Goal: Task Accomplishment & Management: Complete application form

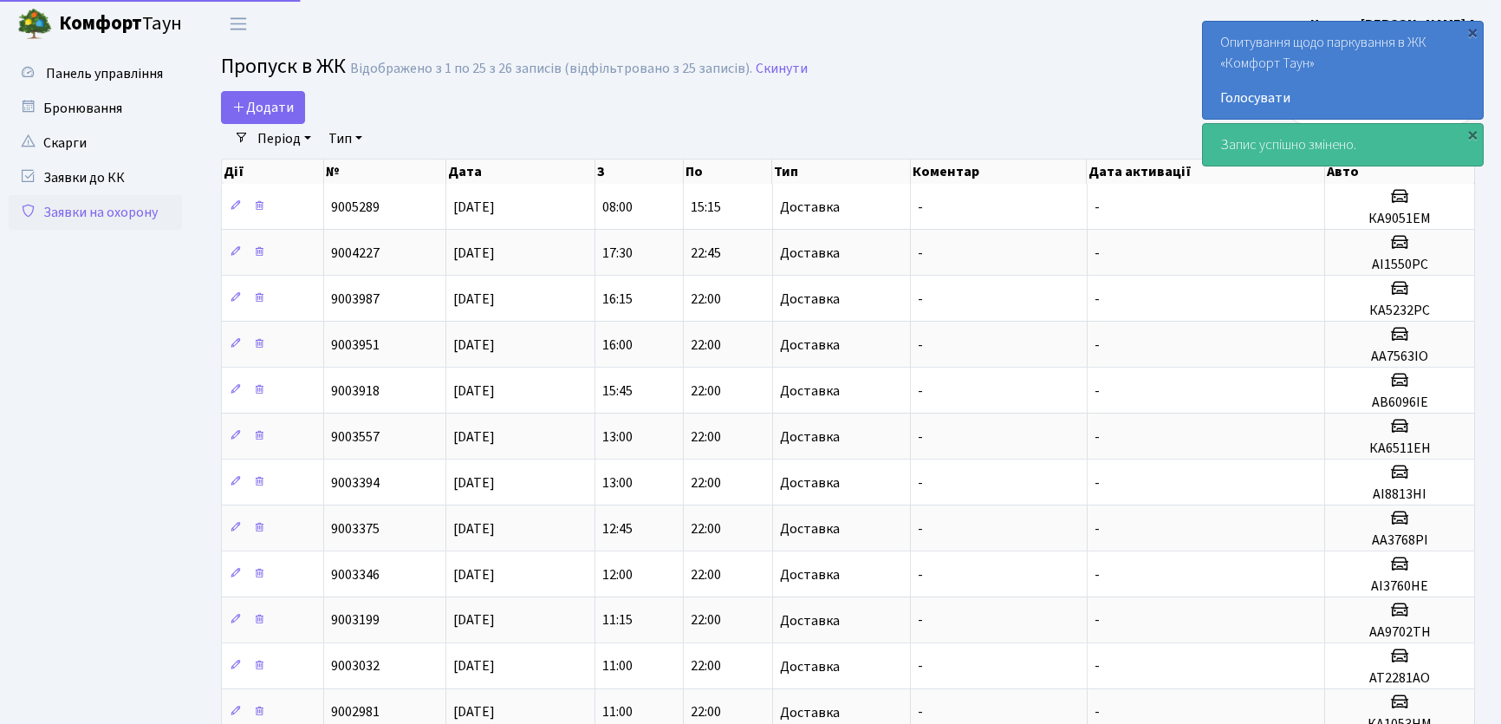
select select "25"
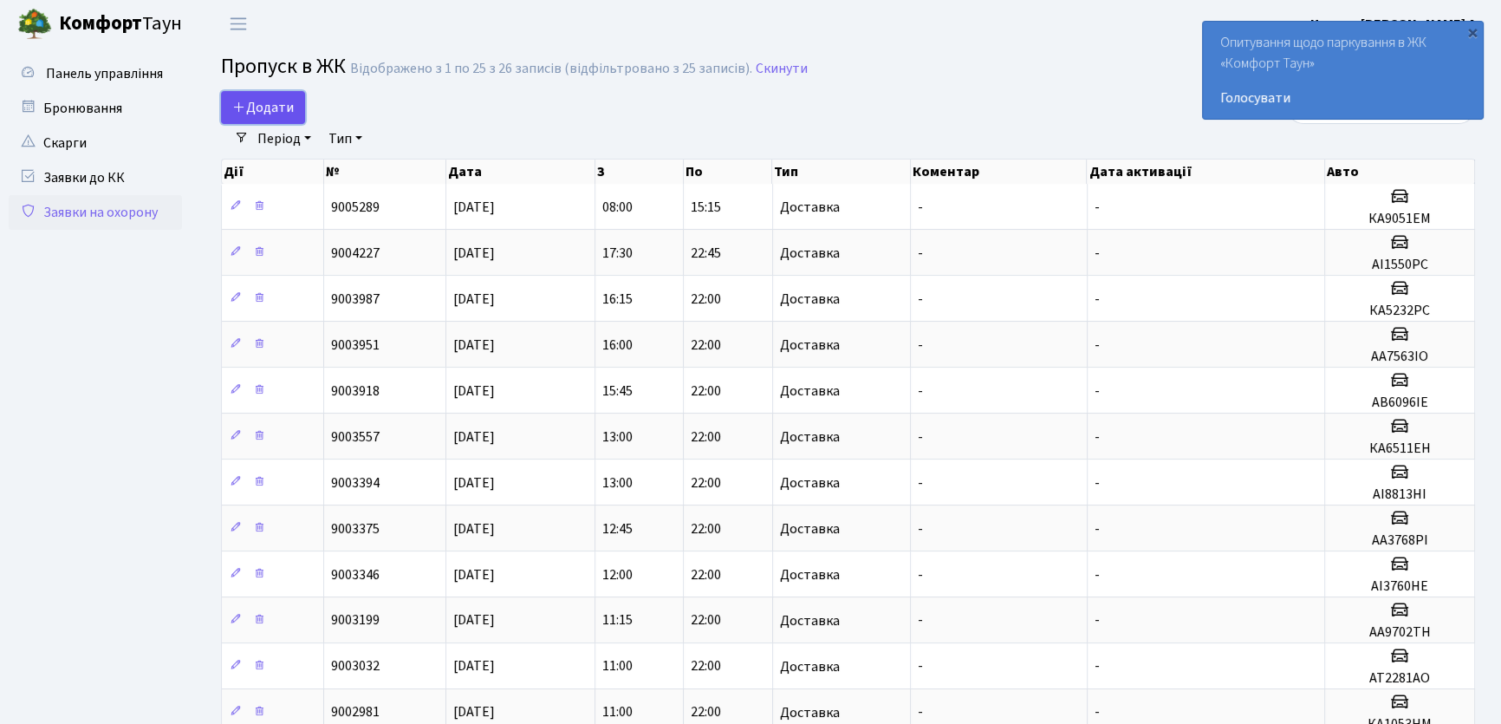
click at [298, 107] on link "Додати" at bounding box center [263, 107] width 84 height 33
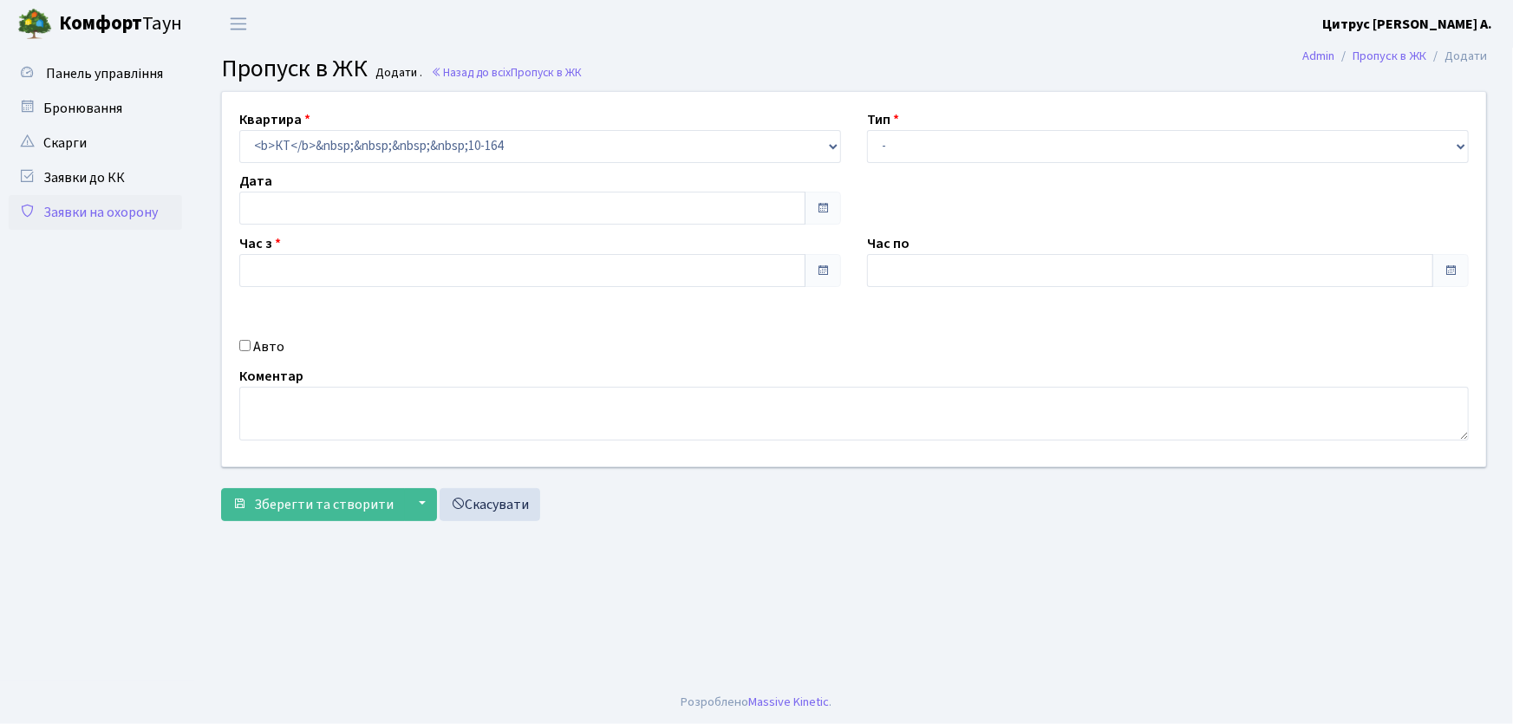
type input "[DATE]"
type input "09:45"
type input "10:45"
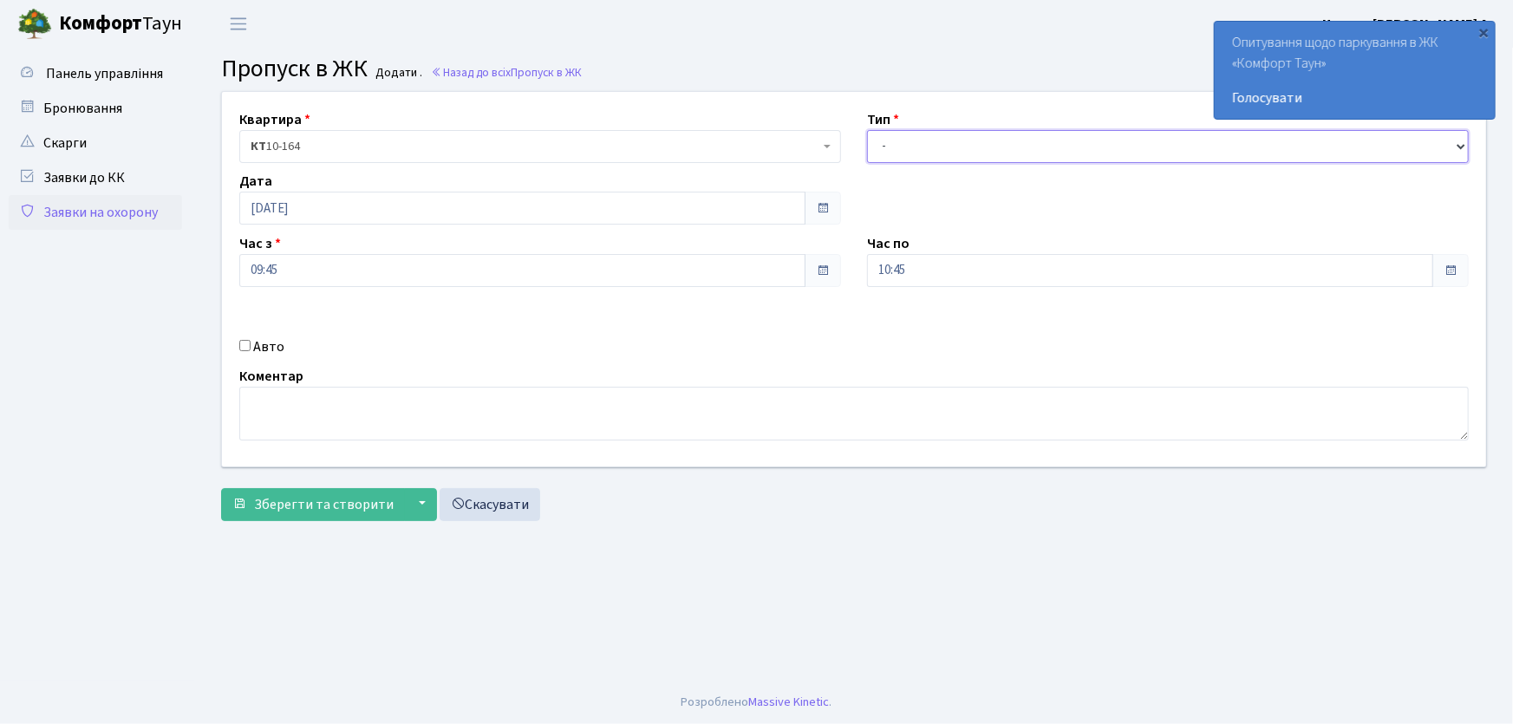
click at [910, 153] on select "- Доставка Таксі Гості Сервіс" at bounding box center [1168, 146] width 602 height 33
select select "3"
click at [867, 130] on select "- Доставка Таксі Гості Сервіс" at bounding box center [1168, 146] width 602 height 33
drag, startPoint x: 921, startPoint y: 272, endPoint x: 821, endPoint y: 290, distance: 102.2
click at [821, 290] on div "Квартира <b>КТ</b>&nbsp;&nbsp;&nbsp;&nbsp;10-164 КТ 10-164 Тип - Доставка Таксі…" at bounding box center [854, 279] width 1290 height 374
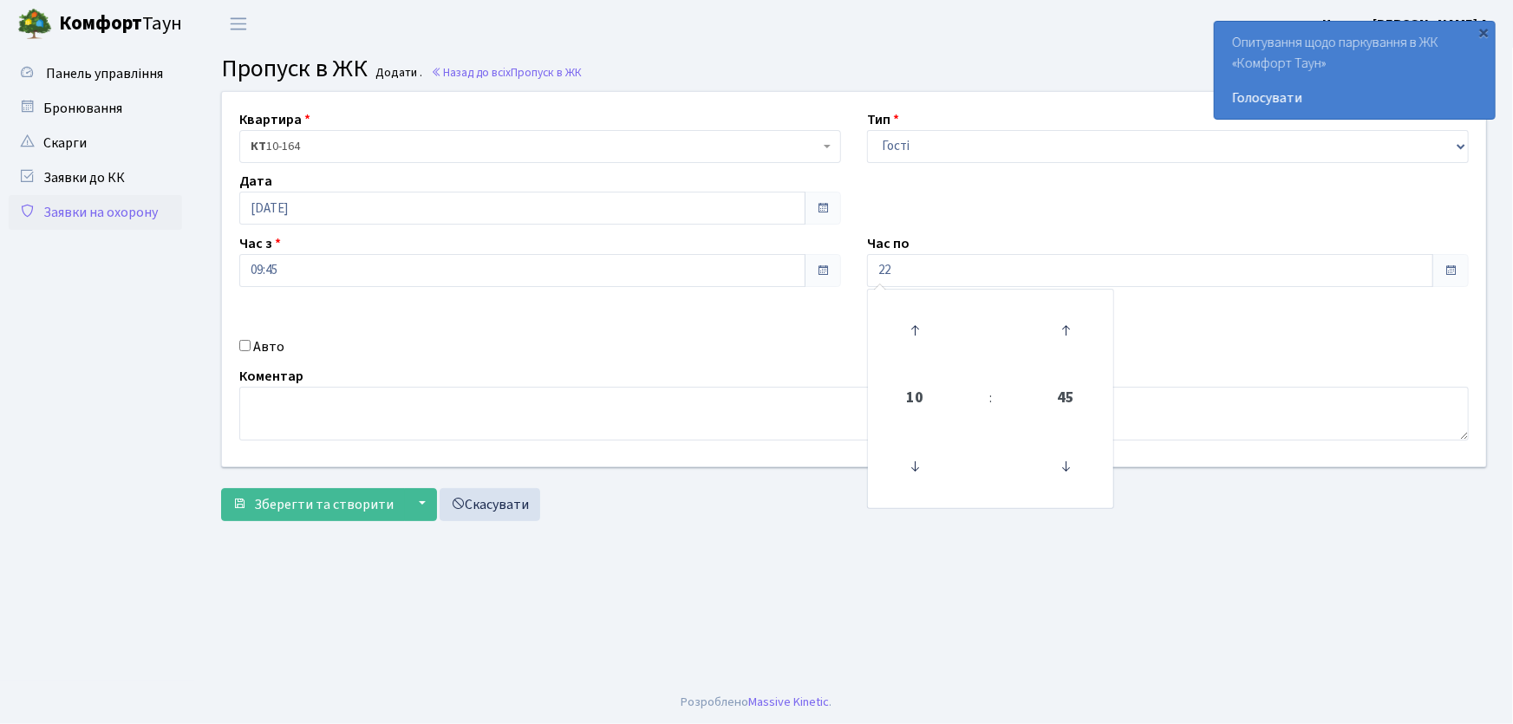
type input "22:00"
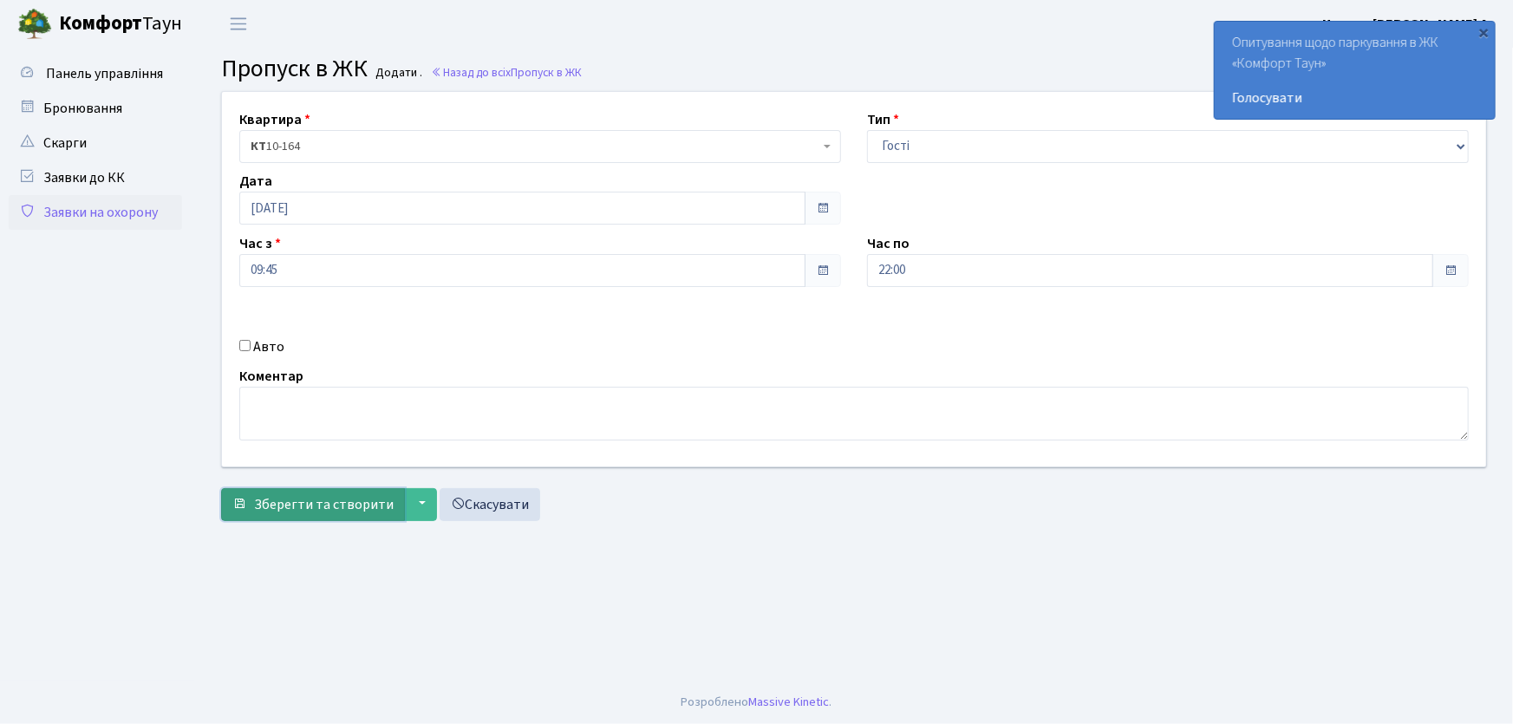
click at [355, 511] on span "Зберегти та створити" at bounding box center [324, 504] width 140 height 19
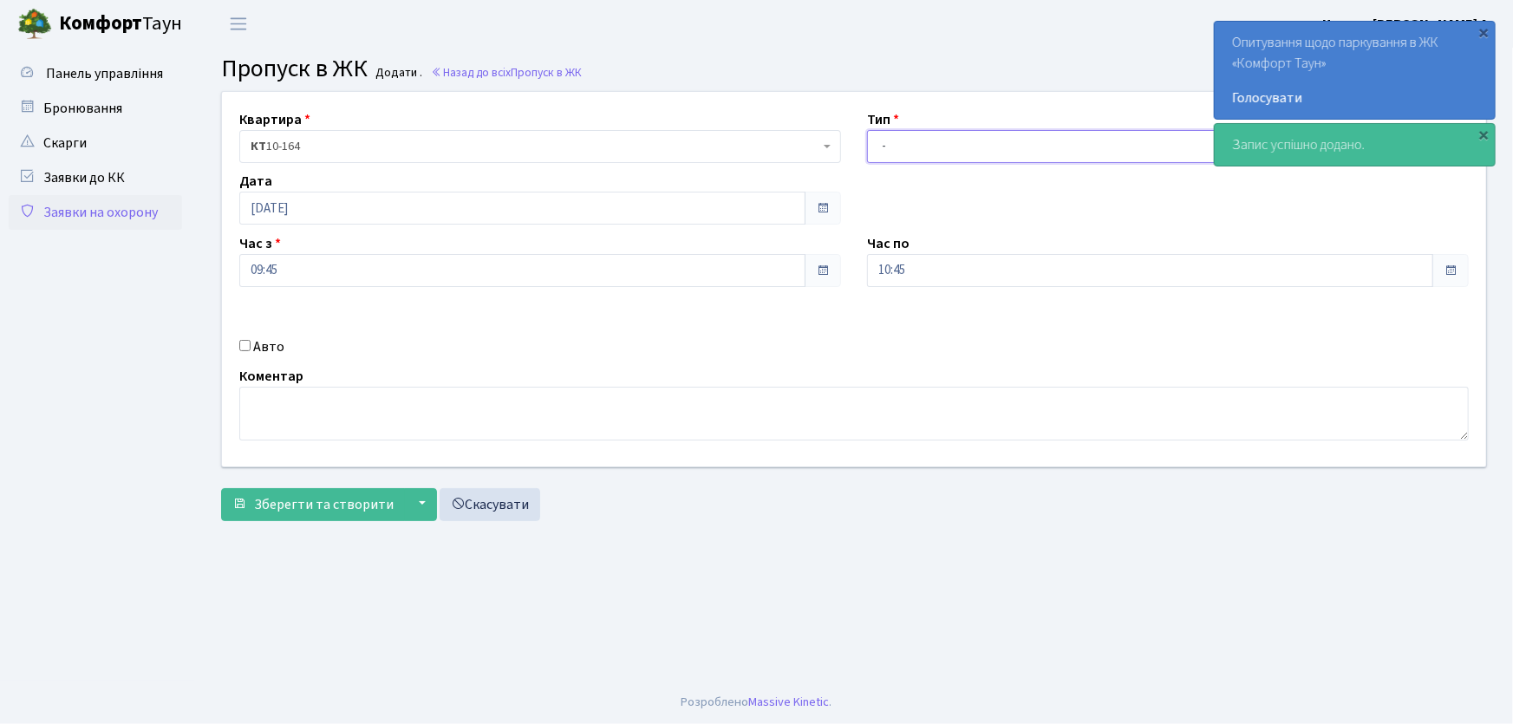
click at [904, 157] on select "- Доставка Таксі Гості Сервіс" at bounding box center [1168, 146] width 602 height 33
select select "1"
click at [867, 130] on select "- Доставка Таксі Гості Сервіс" at bounding box center [1168, 146] width 602 height 33
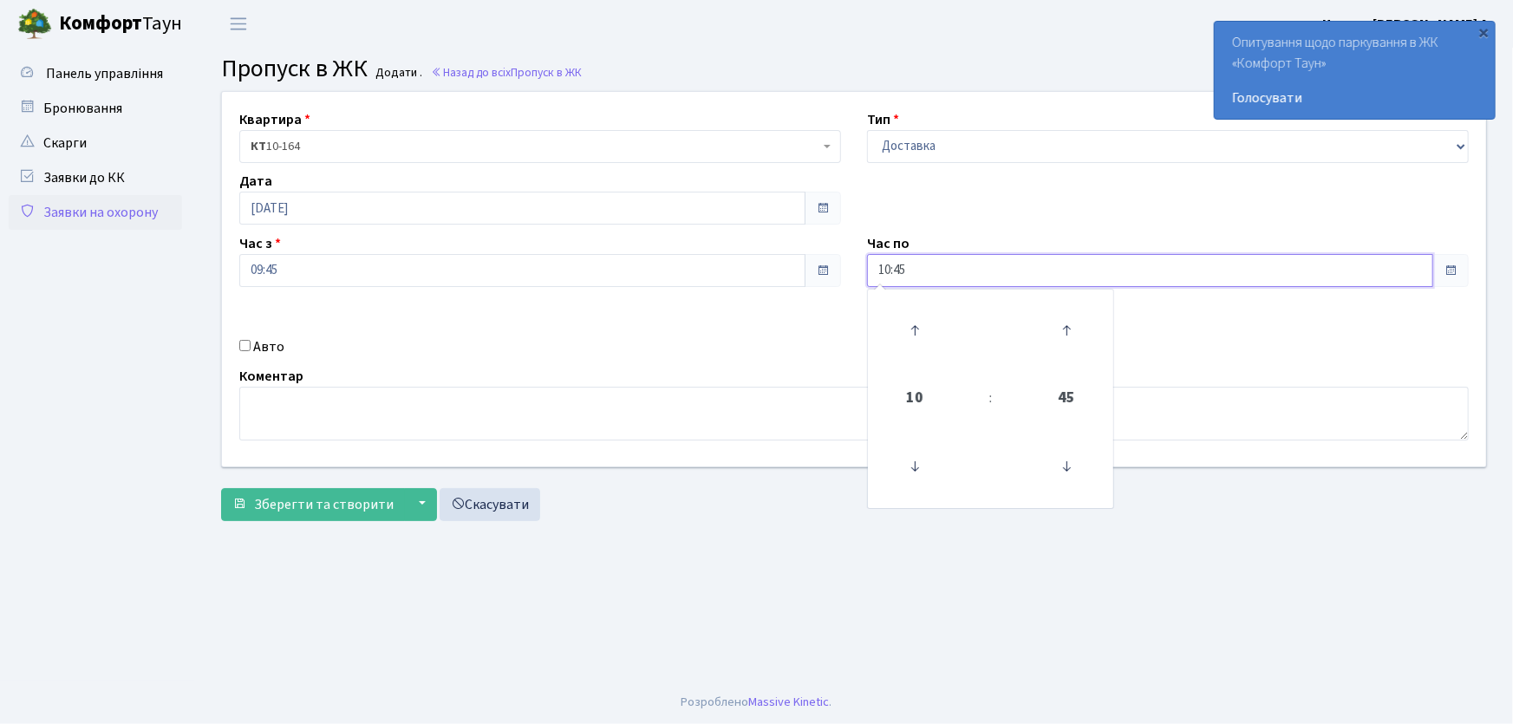
drag, startPoint x: 921, startPoint y: 266, endPoint x: 849, endPoint y: 277, distance: 73.7
click at [849, 277] on div "Квартира <b>КТ</b>&nbsp;&nbsp;&nbsp;&nbsp;10-164 КТ 10-164 Тип - Доставка Таксі…" at bounding box center [854, 279] width 1290 height 374
type input "22:00"
click at [251, 347] on div "Авто" at bounding box center [540, 346] width 628 height 21
click at [243, 347] on input "Авто" at bounding box center [244, 345] width 11 height 11
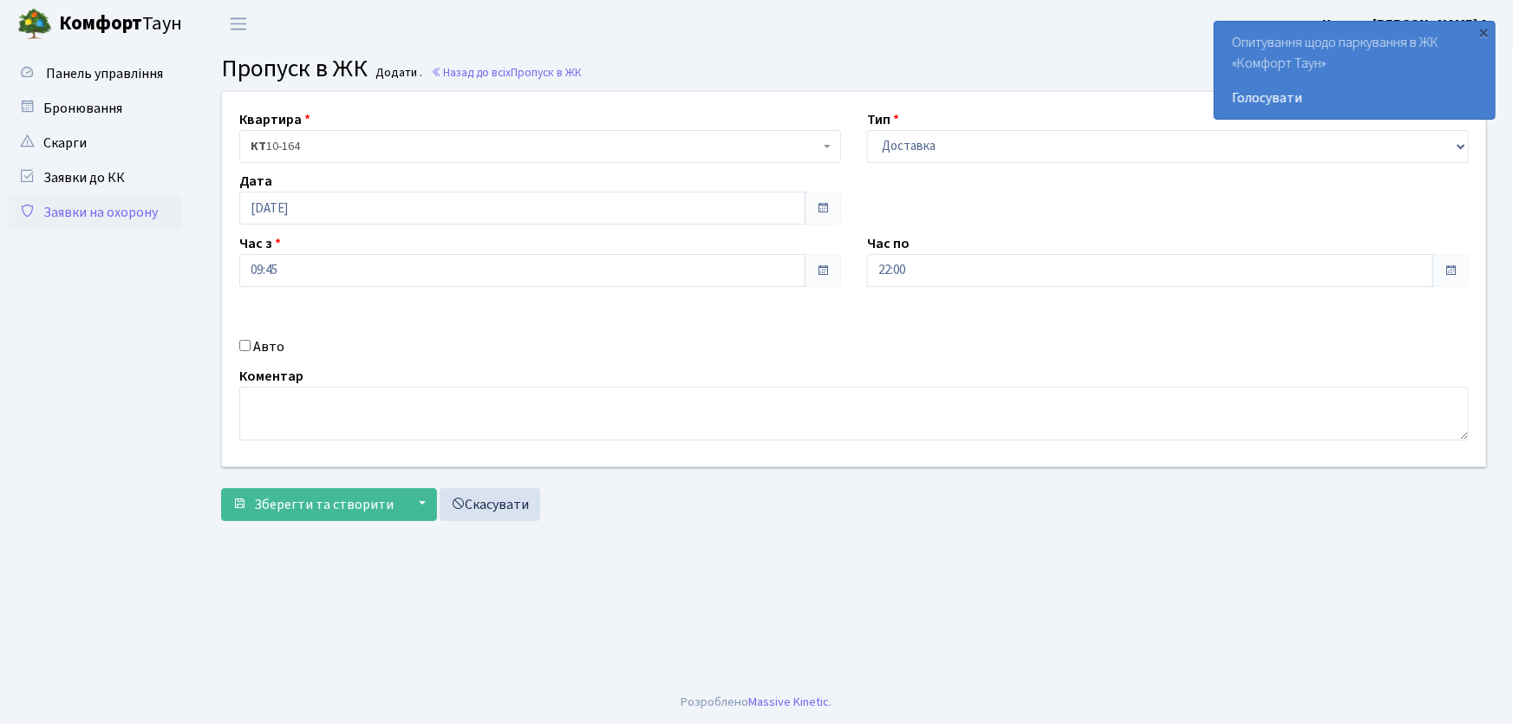
checkbox input "true"
type input "КА1053НМ"
click at [221, 488] on button "Зберегти та створити" at bounding box center [313, 504] width 184 height 33
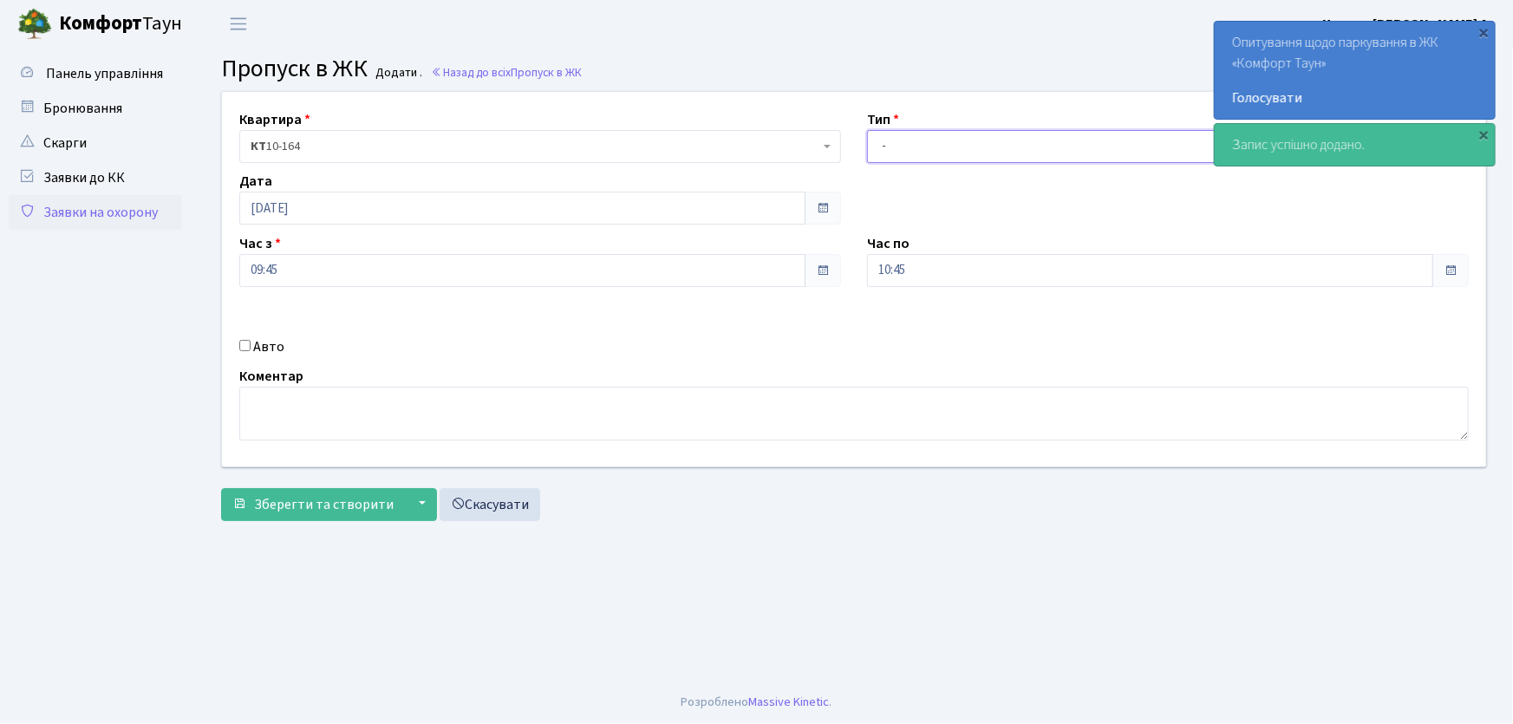
drag, startPoint x: 895, startPoint y: 140, endPoint x: 902, endPoint y: 160, distance: 20.8
click at [895, 140] on select "- Доставка Таксі Гості Сервіс" at bounding box center [1168, 146] width 602 height 33
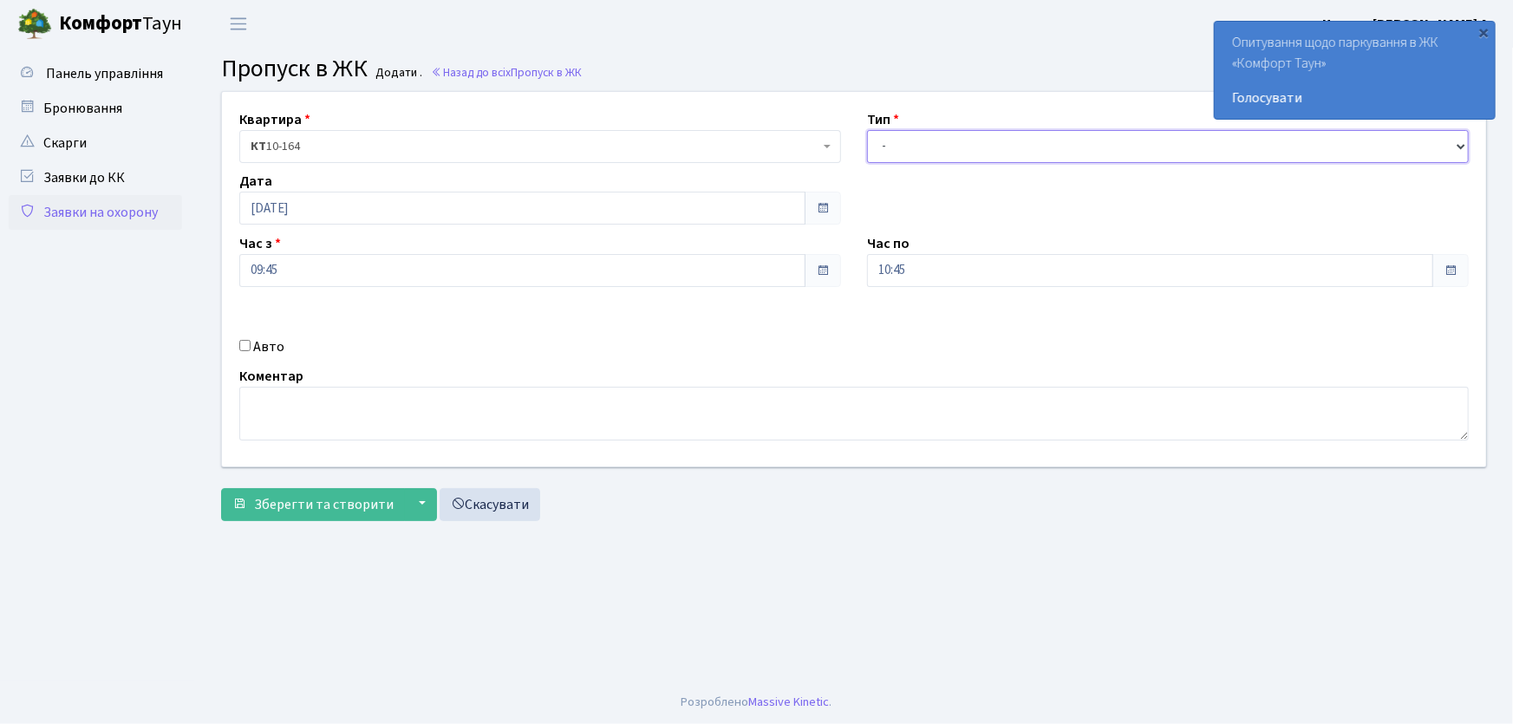
select select "1"
click at [867, 130] on select "- Доставка Таксі Гості Сервіс" at bounding box center [1168, 146] width 602 height 33
drag, startPoint x: 874, startPoint y: 277, endPoint x: 837, endPoint y: 274, distance: 36.5
click at [856, 274] on div "Час по 10:45 10 : 45 00 01 02 03 04 05 06 07 08 09 10 11 12 13 14 15 16 17 18 1…" at bounding box center [1168, 260] width 628 height 54
type input "22:00"
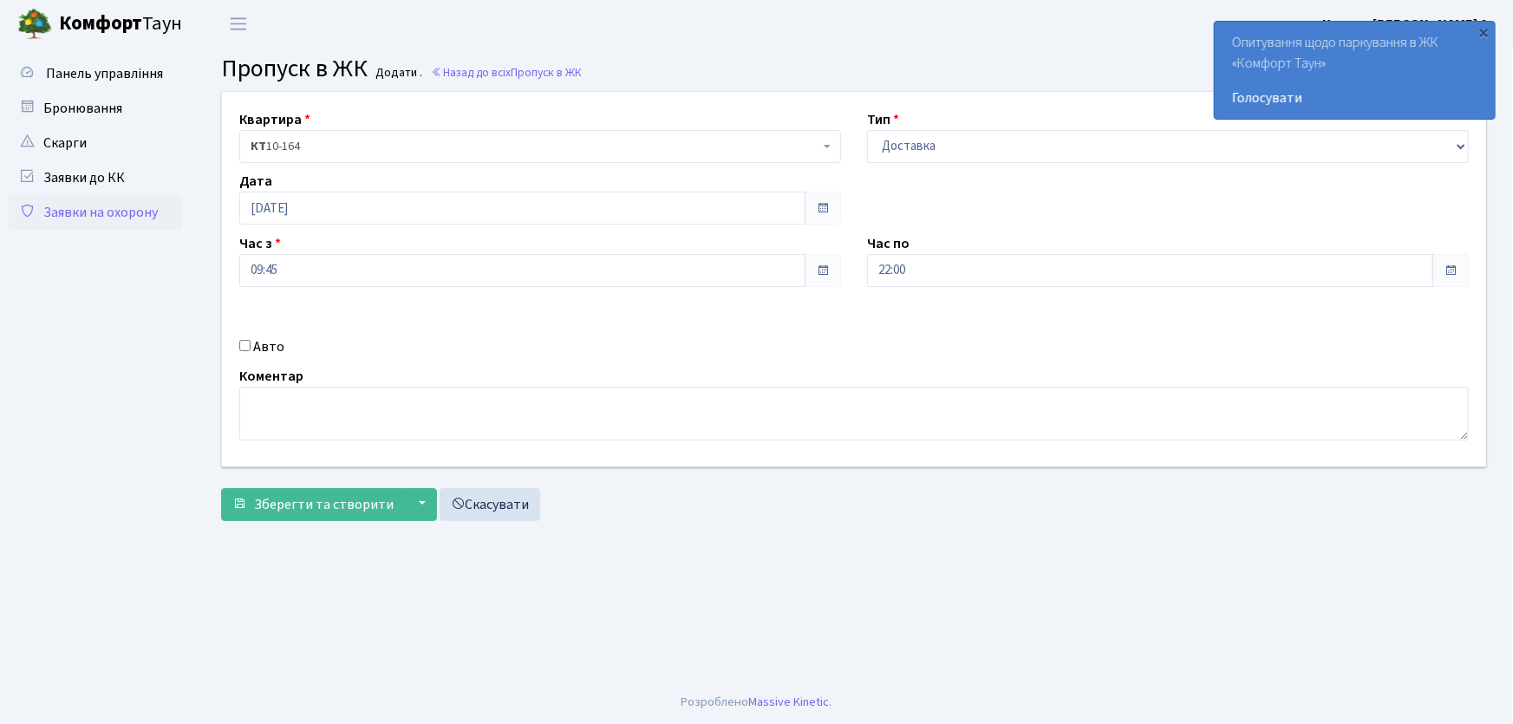
click at [243, 347] on input "Авто" at bounding box center [244, 345] width 11 height 11
checkbox input "true"
type input "КА5504РА"
click at [221, 488] on button "Зберегти та створити" at bounding box center [313, 504] width 184 height 33
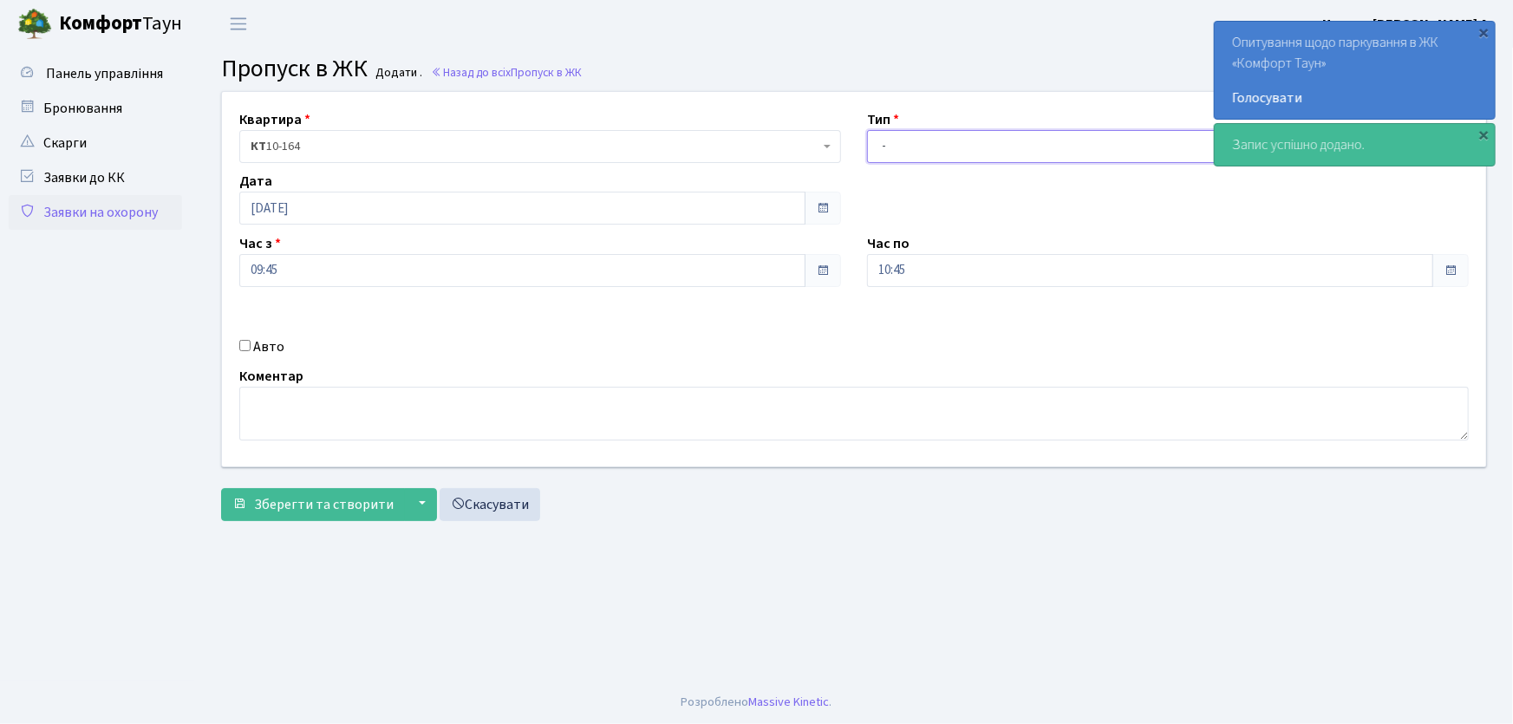
click at [888, 146] on select "- Доставка Таксі Гості Сервіс" at bounding box center [1168, 146] width 602 height 33
select select "1"
click at [867, 130] on select "- Доставка Таксі Гості Сервіс" at bounding box center [1168, 146] width 602 height 33
drag, startPoint x: 901, startPoint y: 285, endPoint x: 857, endPoint y: 296, distance: 44.8
click at [857, 296] on div "Квартира <b>КТ</b>&nbsp;&nbsp;&nbsp;&nbsp;10-164 КТ 10-164 Тип - Доставка Таксі…" at bounding box center [854, 279] width 1290 height 374
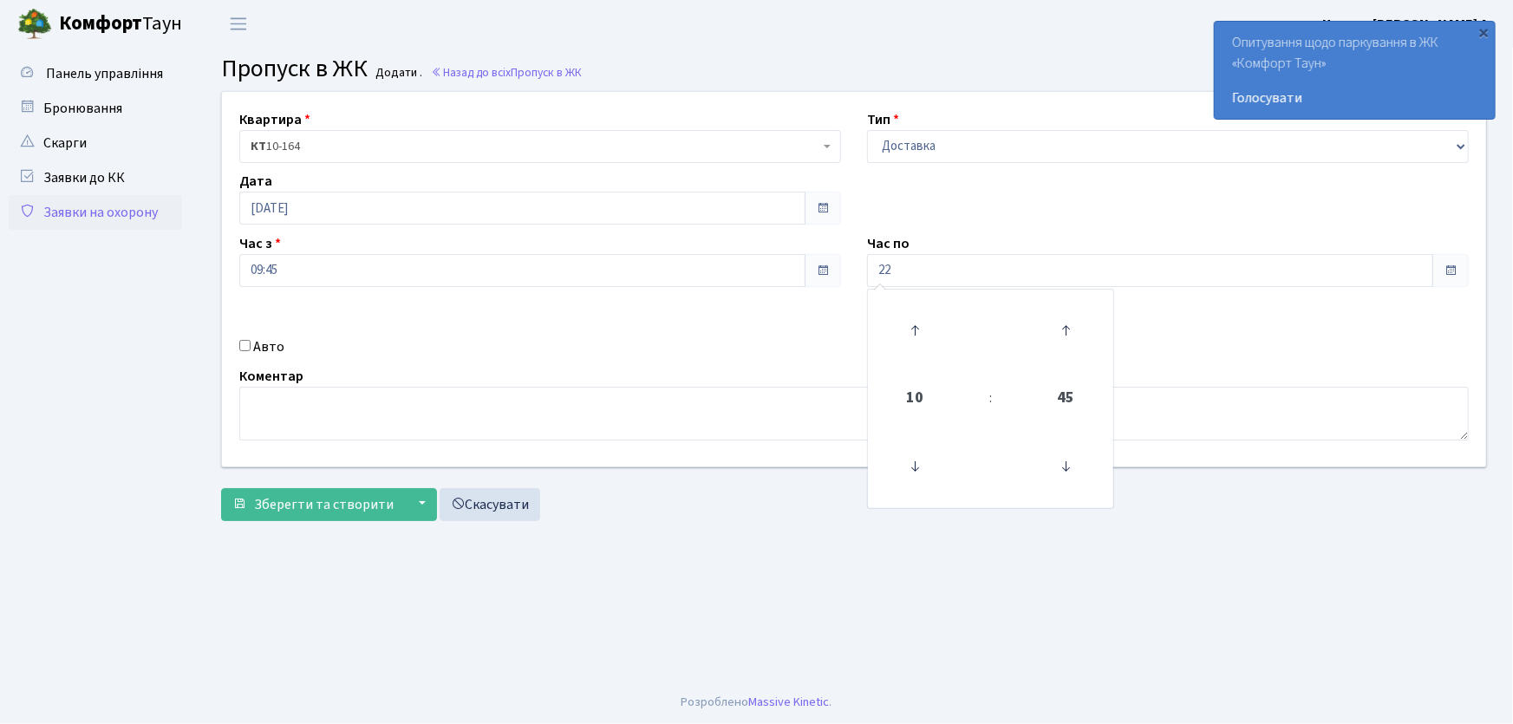
type input "22:00"
click at [251, 340] on div "Авто" at bounding box center [540, 346] width 628 height 21
click at [243, 348] on input "Авто" at bounding box center [244, 345] width 11 height 11
checkbox input "true"
type input "КА5503ІО"
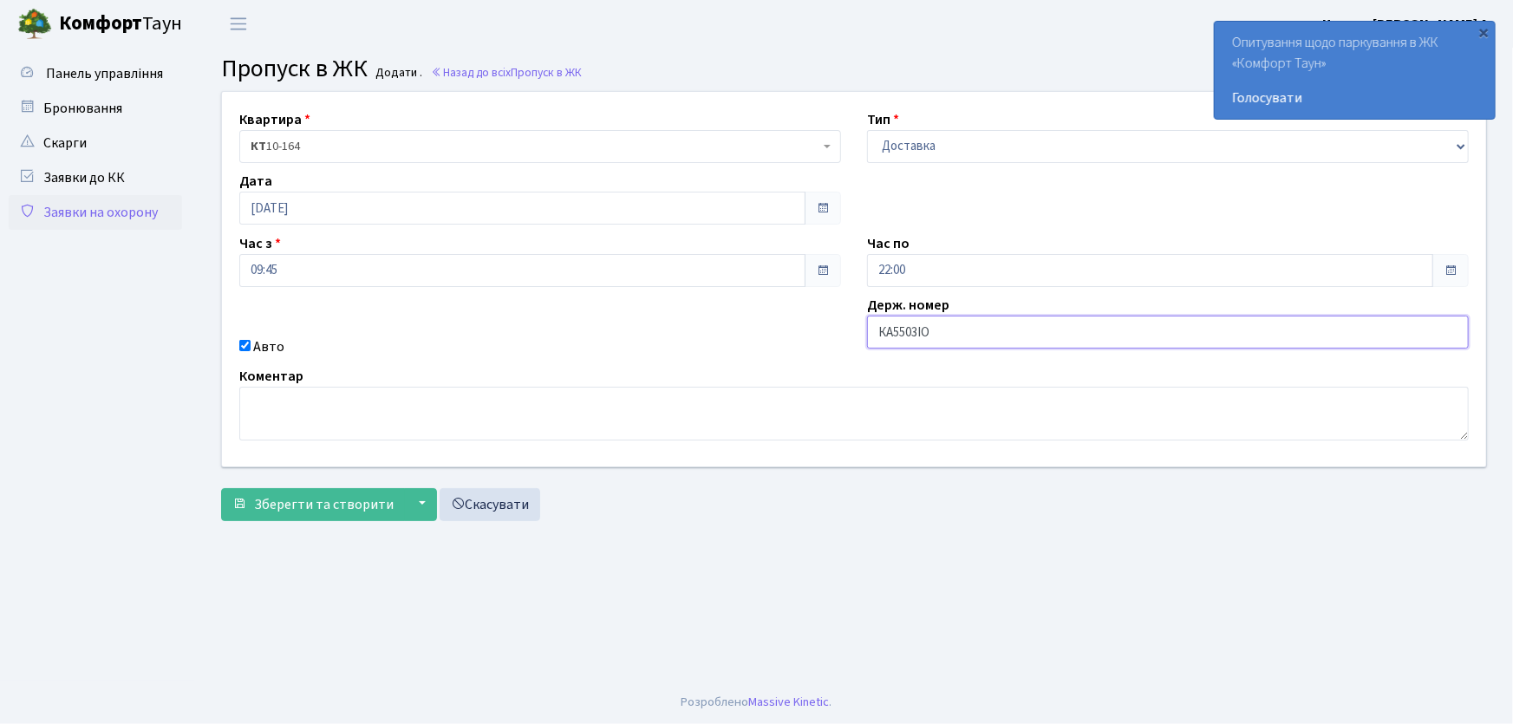
click at [221, 488] on button "Зберегти та створити" at bounding box center [313, 504] width 184 height 33
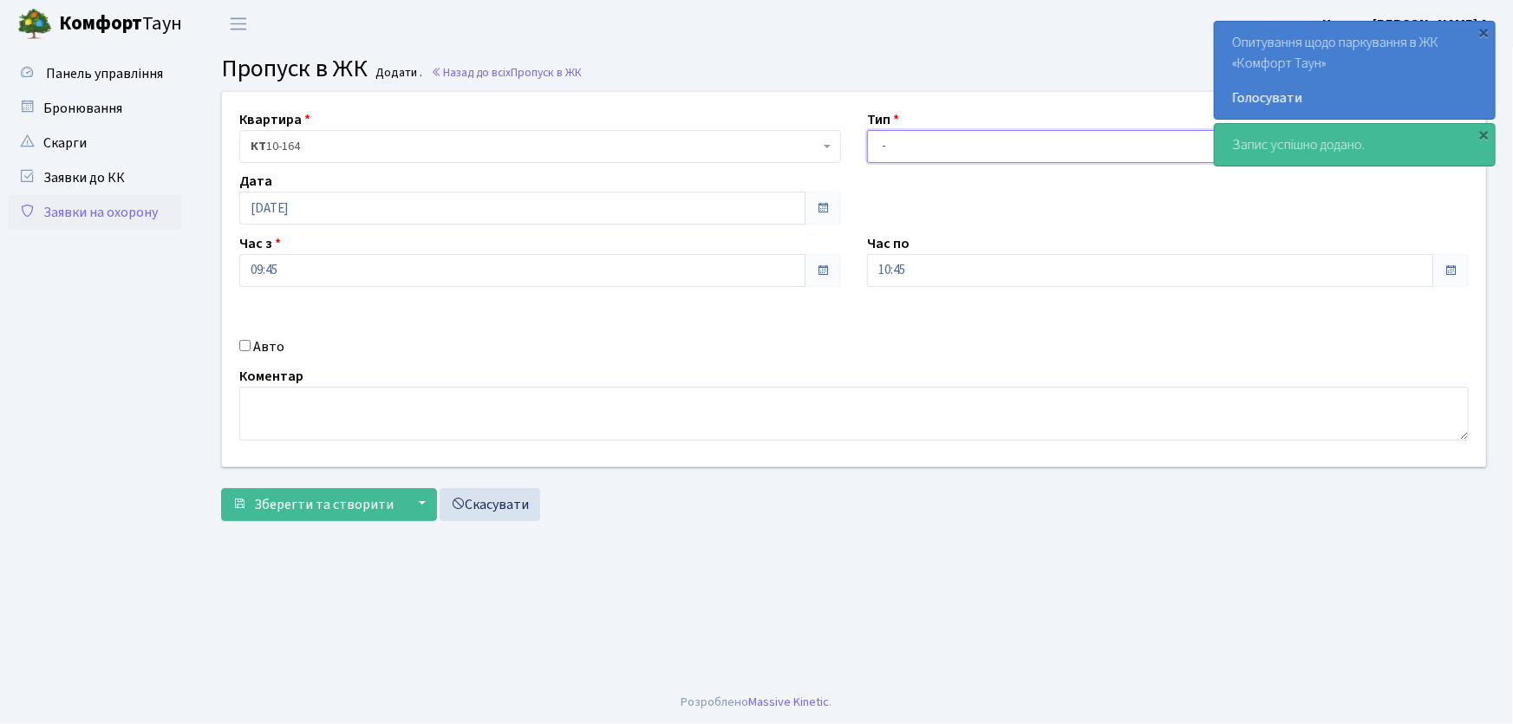
drag, startPoint x: 896, startPoint y: 146, endPoint x: 904, endPoint y: 156, distance: 12.3
click at [896, 147] on select "- Доставка Таксі Гості Сервіс" at bounding box center [1168, 146] width 602 height 33
select select "1"
click at [867, 130] on select "- Доставка Таксі Гості Сервіс" at bounding box center [1168, 146] width 602 height 33
drag, startPoint x: 924, startPoint y: 270, endPoint x: 867, endPoint y: 273, distance: 57.3
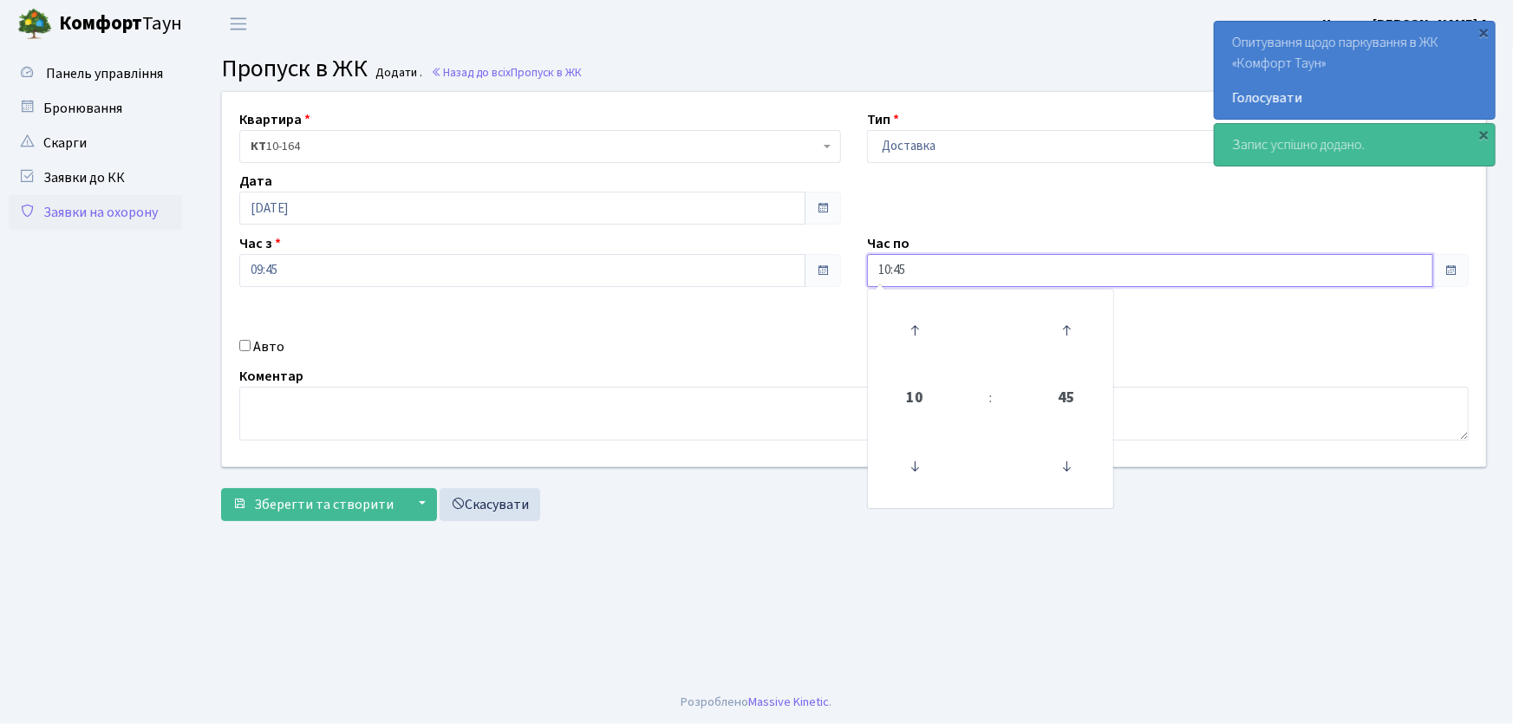
click at [867, 273] on input "10:45" at bounding box center [1150, 270] width 566 height 33
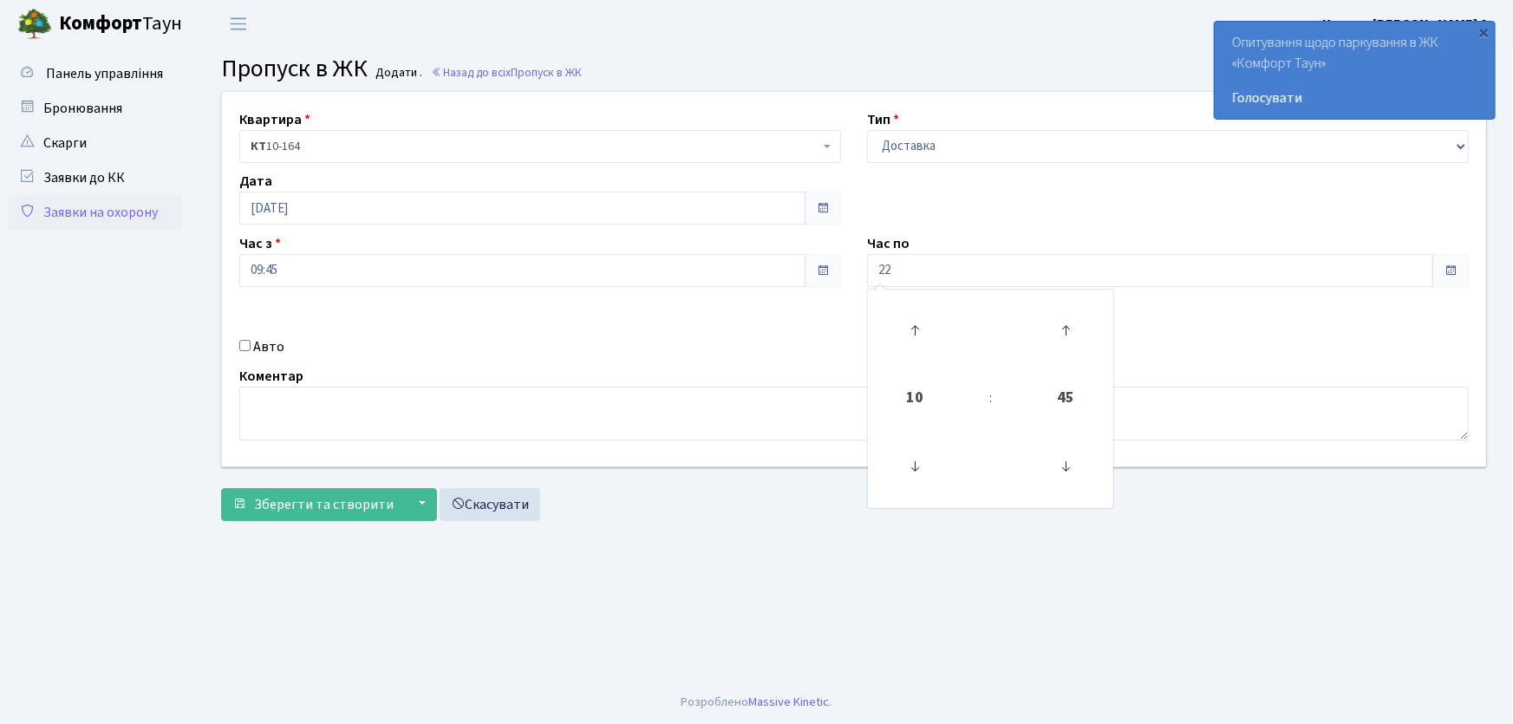
type input "22:00"
drag, startPoint x: 243, startPoint y: 339, endPoint x: 269, endPoint y: 366, distance: 37.4
click at [252, 352] on div "Авто" at bounding box center [540, 346] width 628 height 21
click at [244, 347] on input "Авто" at bounding box center [244, 345] width 11 height 11
checkbox input "true"
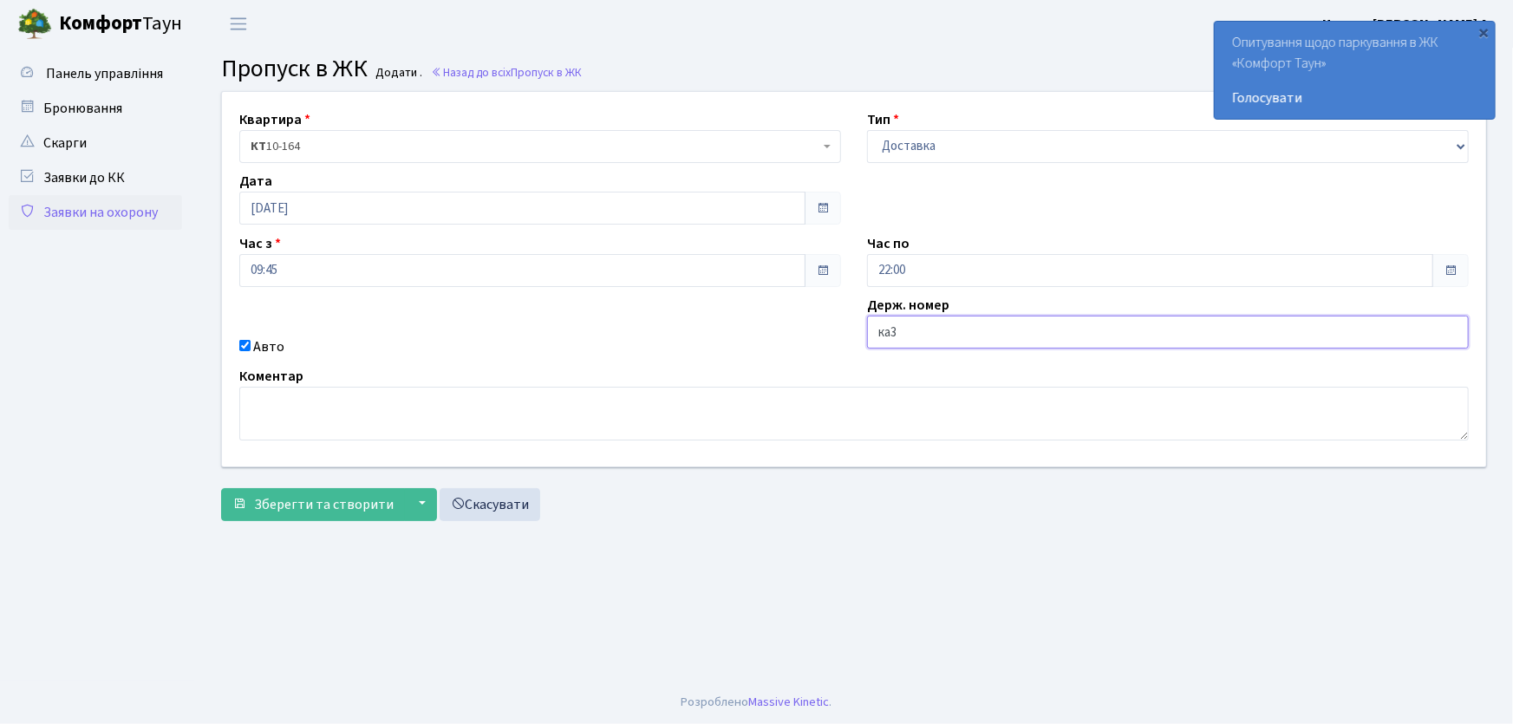
type input "КА3308МІ"
click at [221, 488] on button "Зберегти та створити" at bounding box center [313, 504] width 184 height 33
click at [918, 152] on select "- Доставка Таксі Гості Сервіс" at bounding box center [1168, 146] width 602 height 33
select select "1"
click at [867, 130] on select "- Доставка Таксі Гості Сервіс" at bounding box center [1168, 146] width 602 height 33
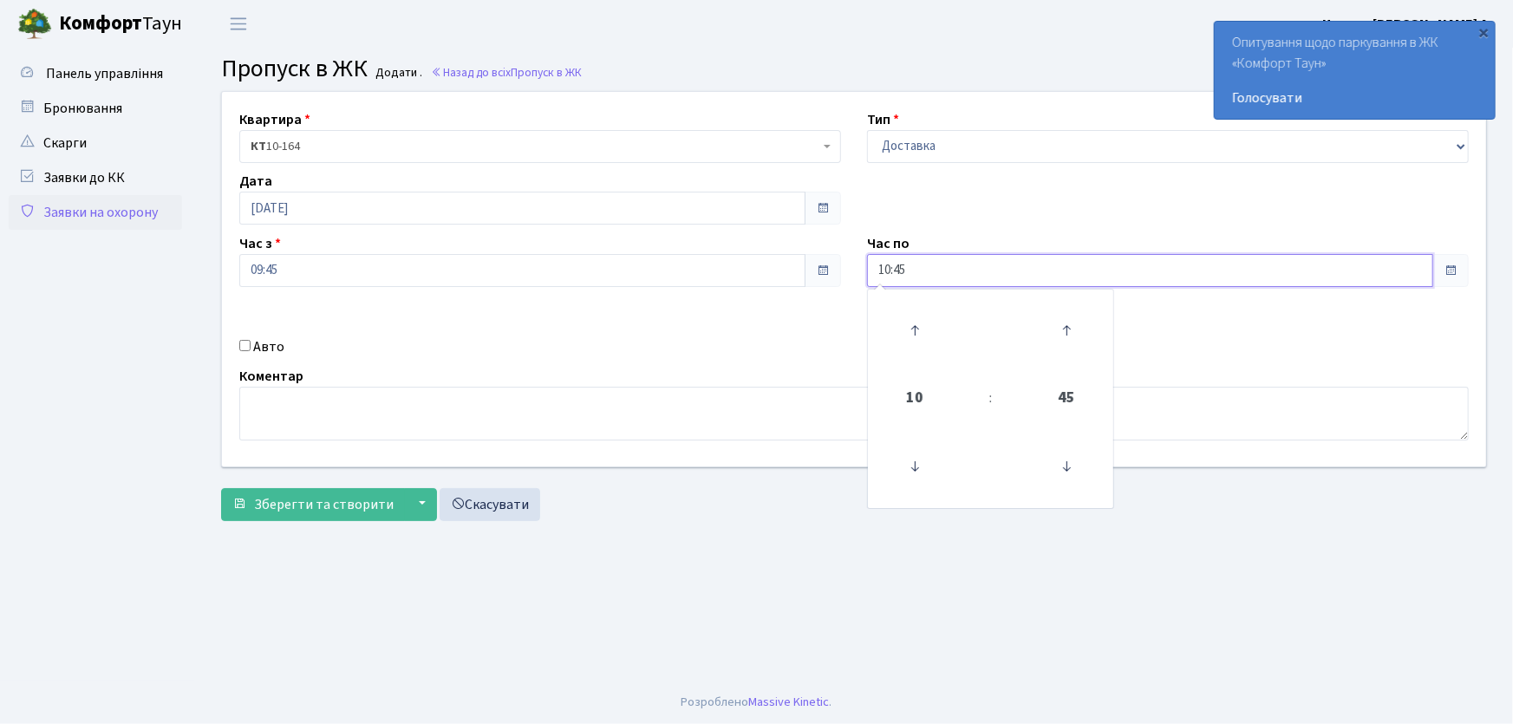
drag, startPoint x: 926, startPoint y: 277, endPoint x: 859, endPoint y: 270, distance: 67.1
click at [844, 277] on div "Квартира <b>КТ</b>&nbsp;&nbsp;&nbsp;&nbsp;10-164 КТ 10-164 Тип - Доставка Таксі…" at bounding box center [854, 279] width 1290 height 374
type input "22:00"
click at [249, 348] on input "Авто" at bounding box center [244, 345] width 11 height 11
checkbox input "true"
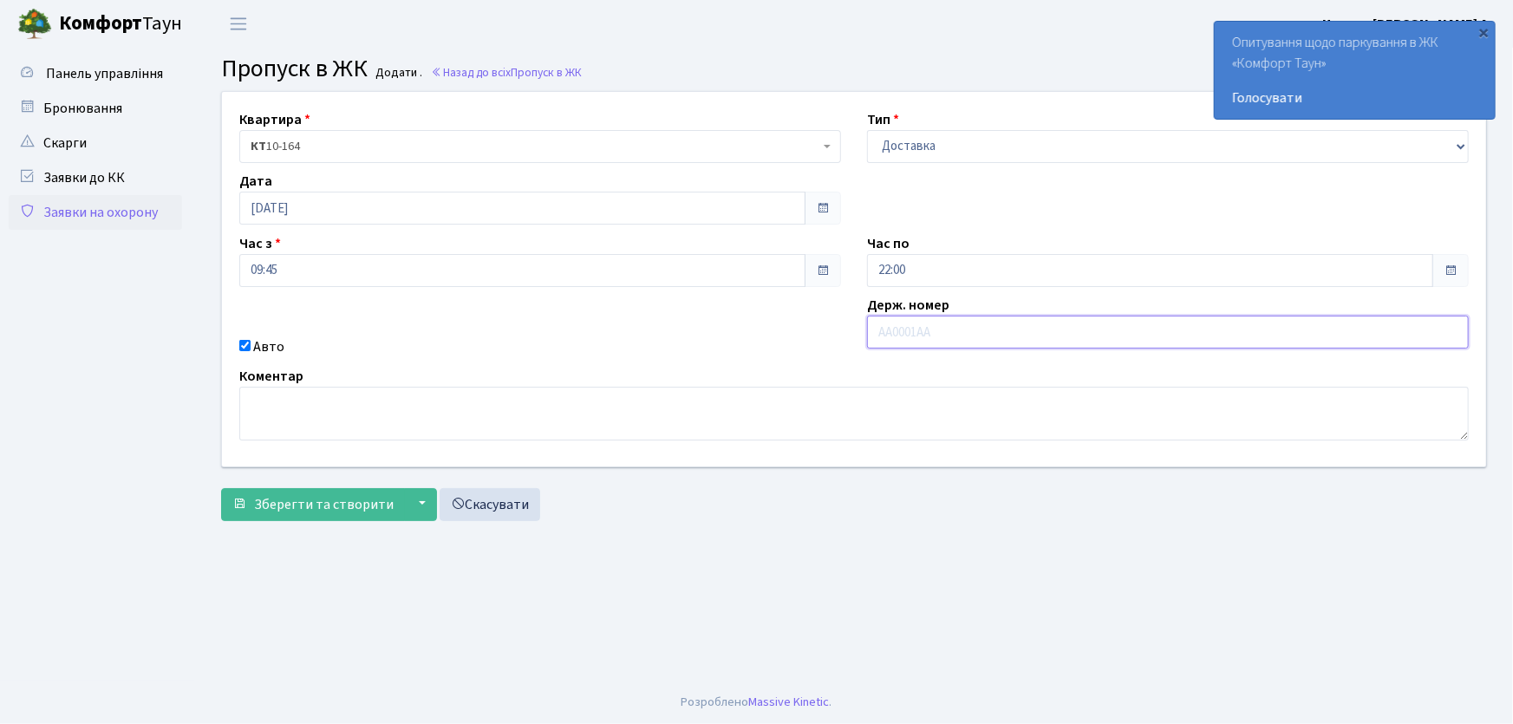
click at [916, 334] on input "text" at bounding box center [1168, 332] width 602 height 33
type input "АА7563ІО"
click at [221, 488] on button "Зберегти та створити" at bounding box center [313, 504] width 184 height 33
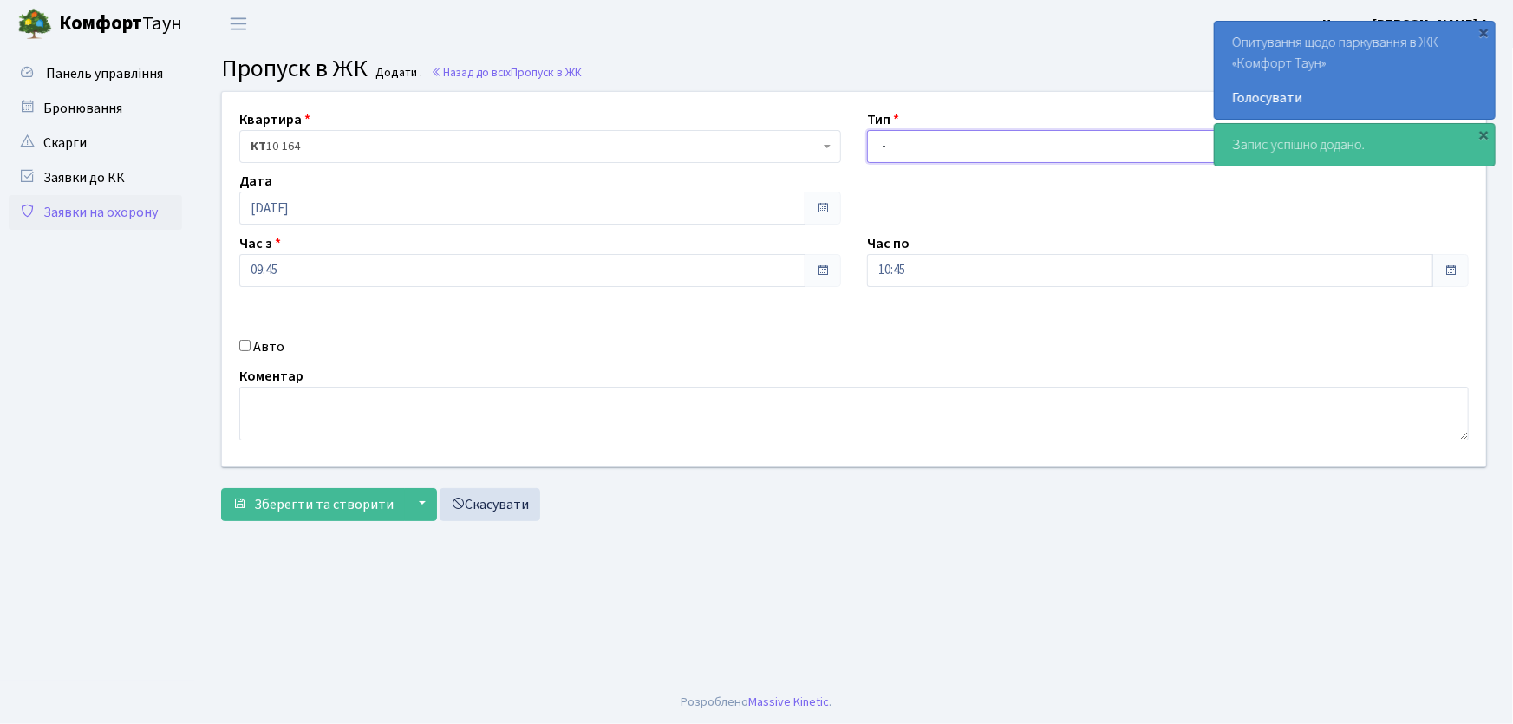
click at [902, 151] on select "- Доставка Таксі Гості Сервіс" at bounding box center [1168, 146] width 602 height 33
select select "1"
click at [867, 130] on select "- Доставка Таксі Гості Сервіс" at bounding box center [1168, 146] width 602 height 33
drag, startPoint x: 922, startPoint y: 253, endPoint x: 921, endPoint y: 262, distance: 8.7
click at [922, 256] on div "Час по 10:45" at bounding box center [1168, 260] width 628 height 54
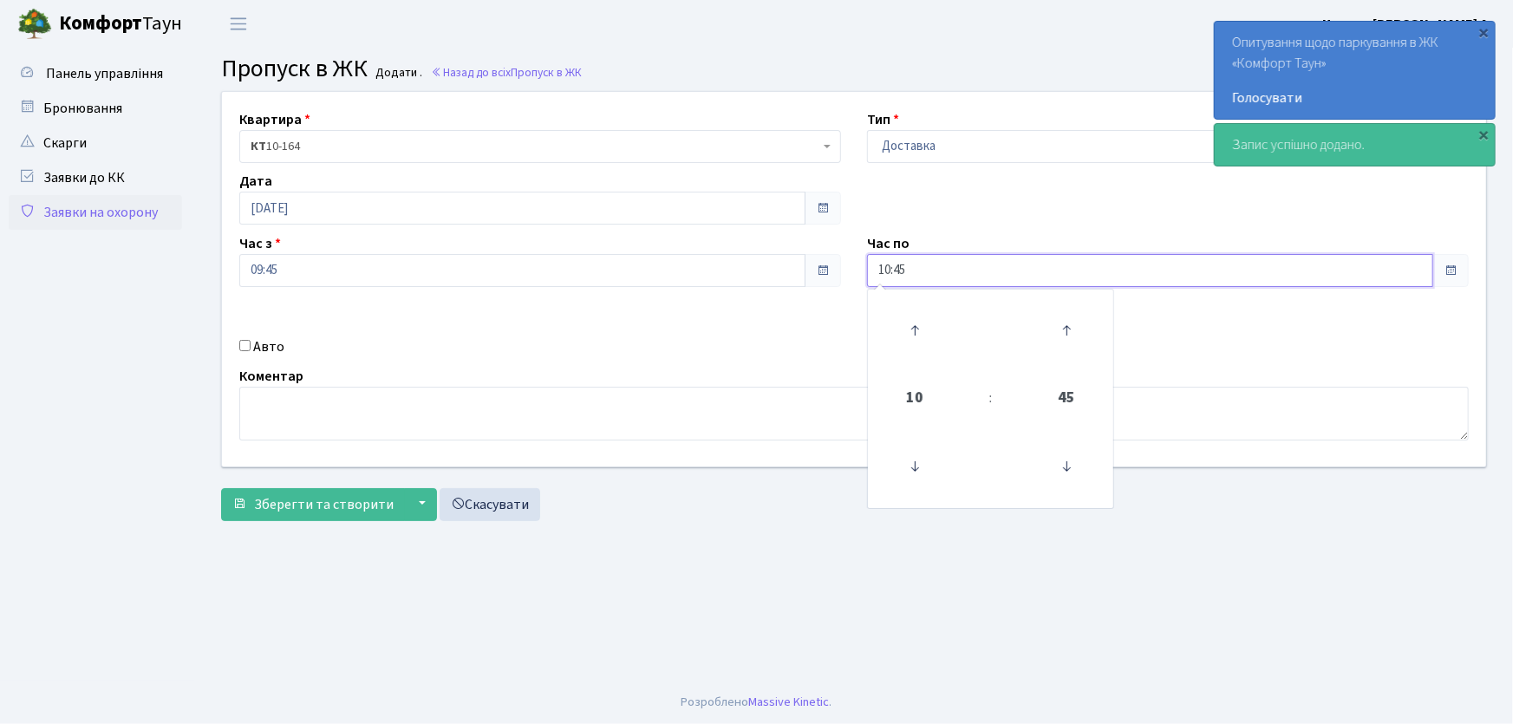
drag, startPoint x: 919, startPoint y: 272, endPoint x: 849, endPoint y: 277, distance: 70.4
click at [849, 277] on div "Квартира <b>КТ</b>&nbsp;&nbsp;&nbsp;&nbsp;10-164 КТ 10-164 Тип - Доставка Таксі…" at bounding box center [854, 279] width 1290 height 374
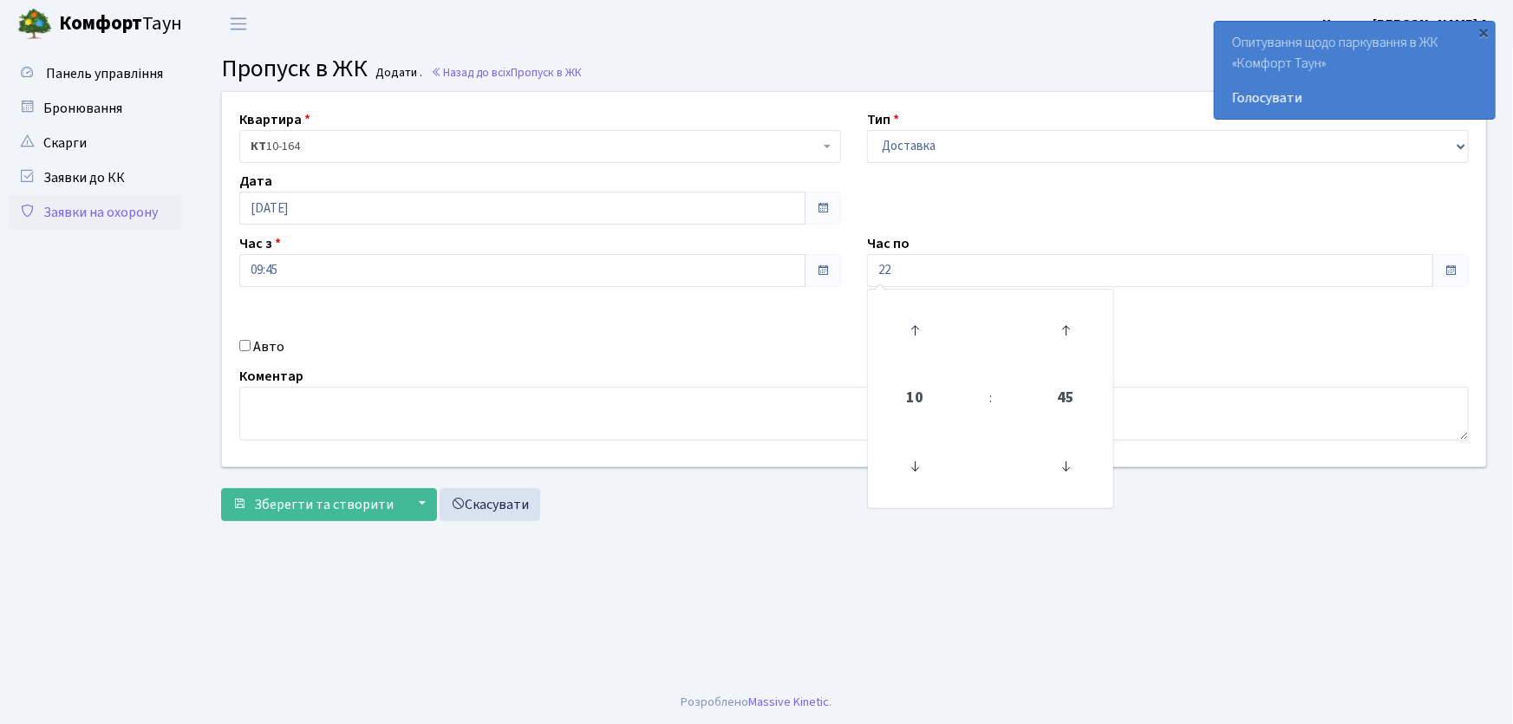
type input "22:00"
click at [249, 347] on input "Авто" at bounding box center [244, 345] width 11 height 11
checkbox input "true"
type input "АА9702ТН"
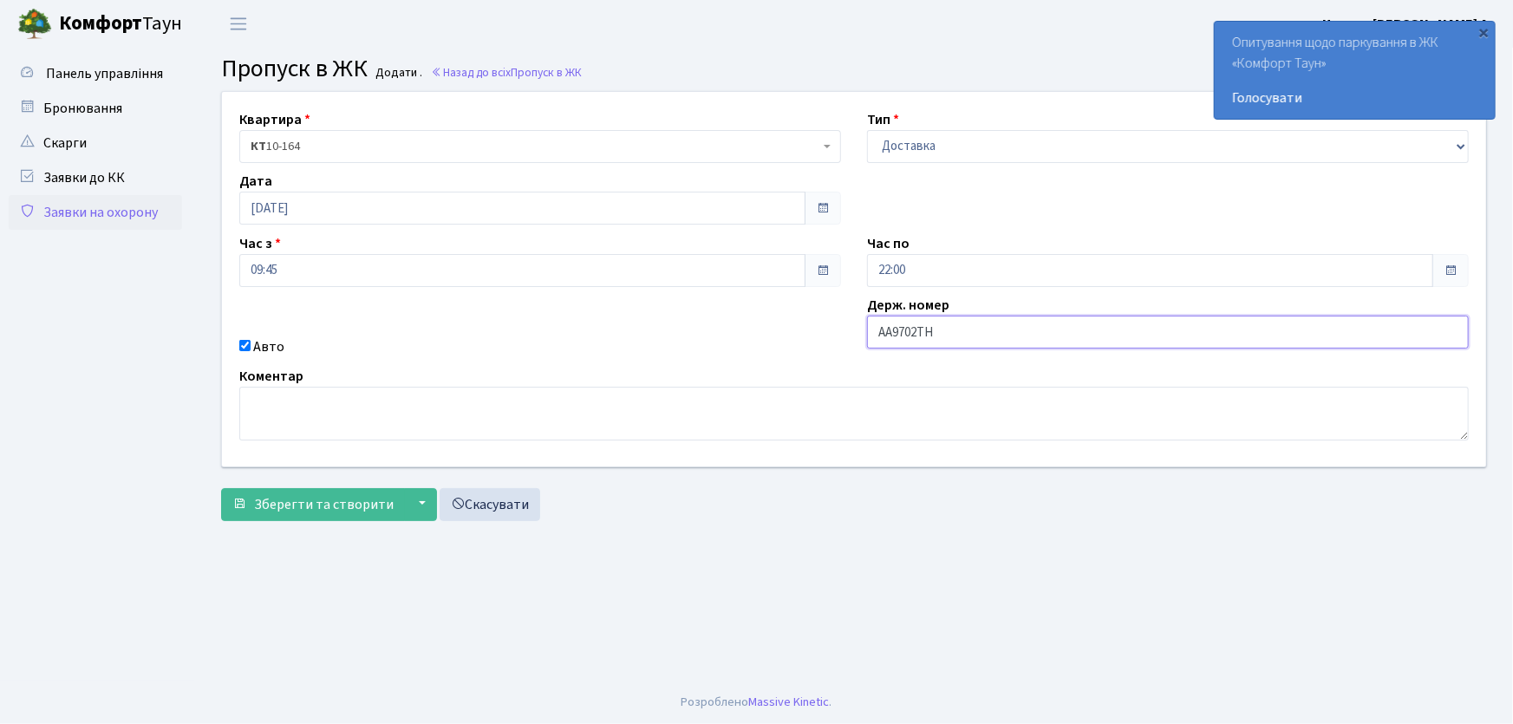
click at [221, 488] on button "Зберегти та створити" at bounding box center [313, 504] width 184 height 33
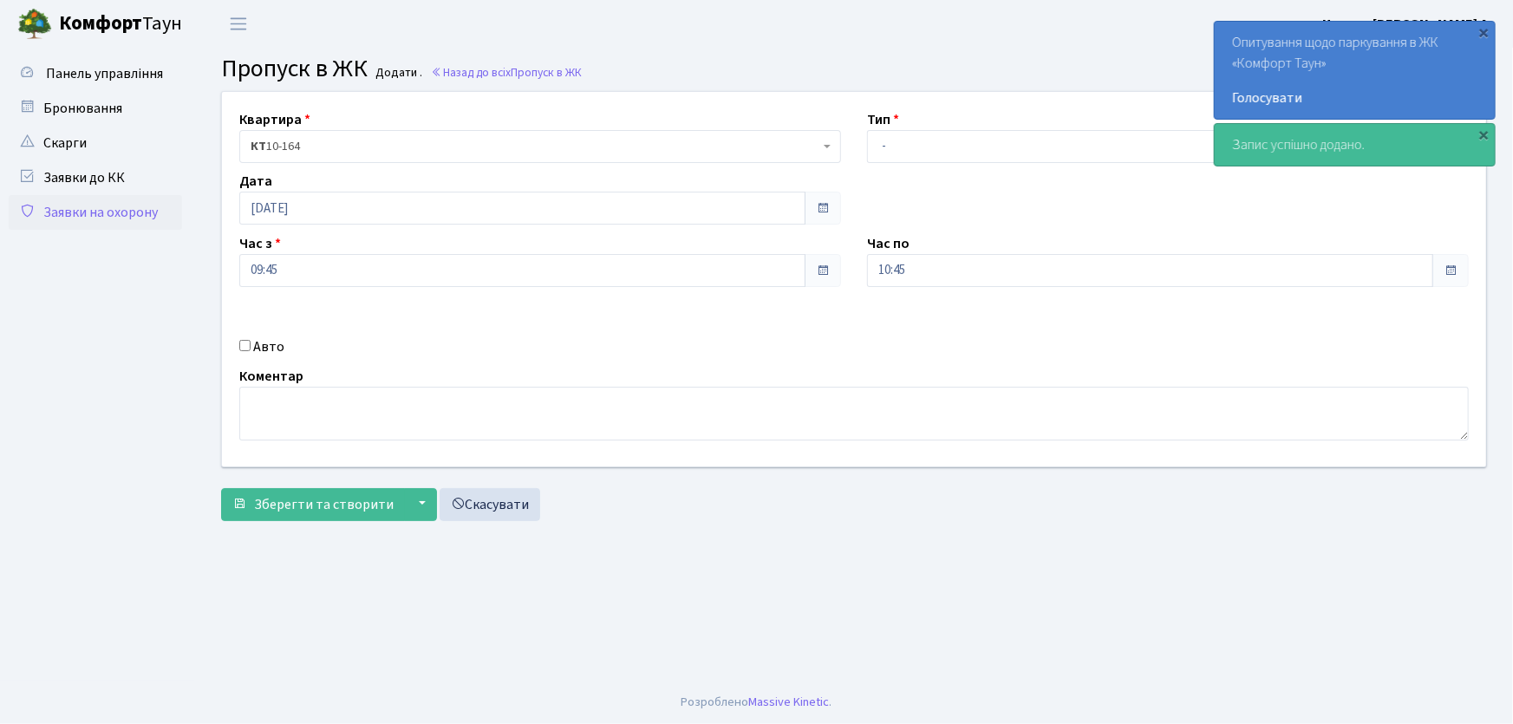
click at [855, 683] on footer "Розроблено Massive Kinetic ." at bounding box center [756, 701] width 1513 height 43
